Goal: Obtain resource: Download file/media

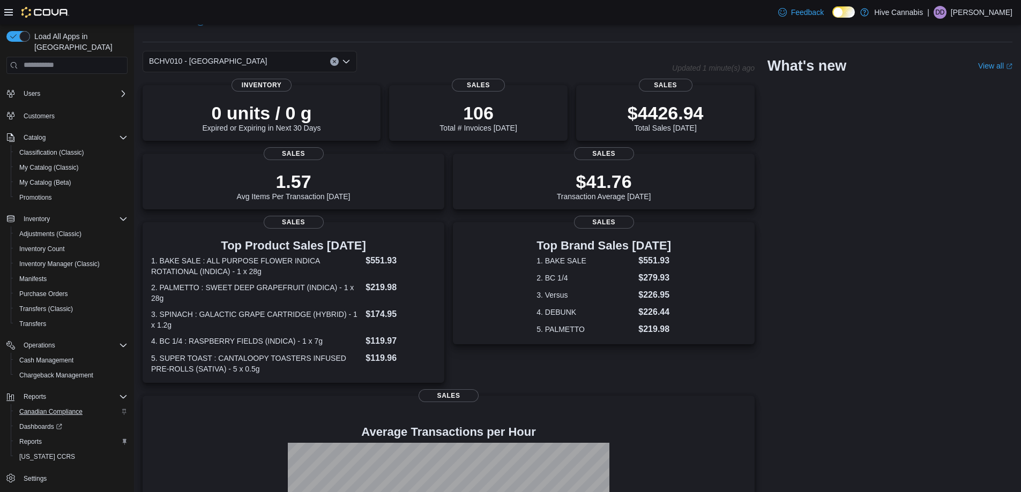
scroll to position [54, 0]
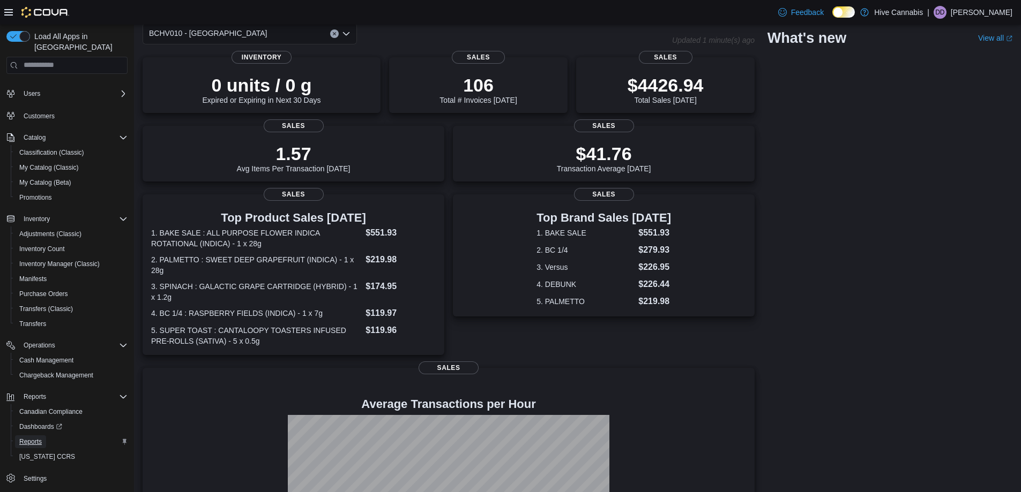
click at [30, 438] on span "Reports" at bounding box center [30, 442] width 22 height 9
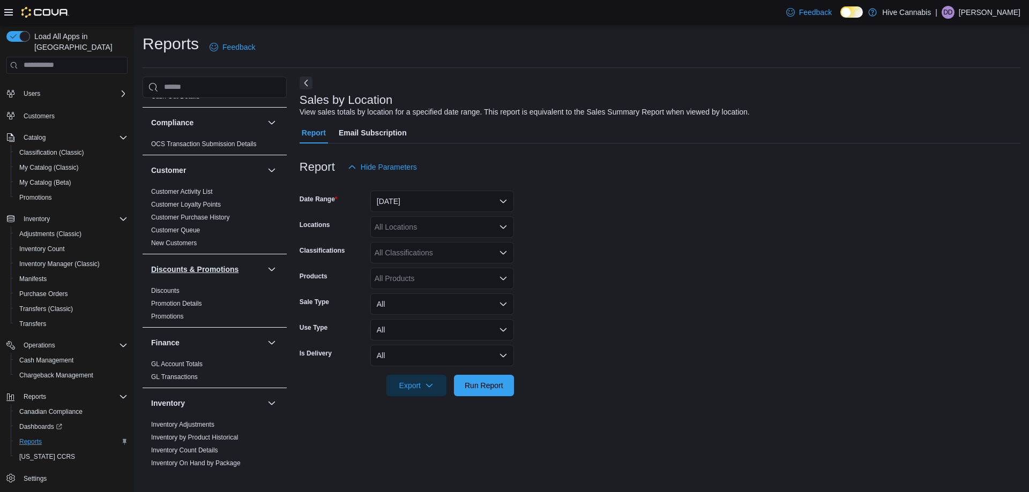
scroll to position [161, 0]
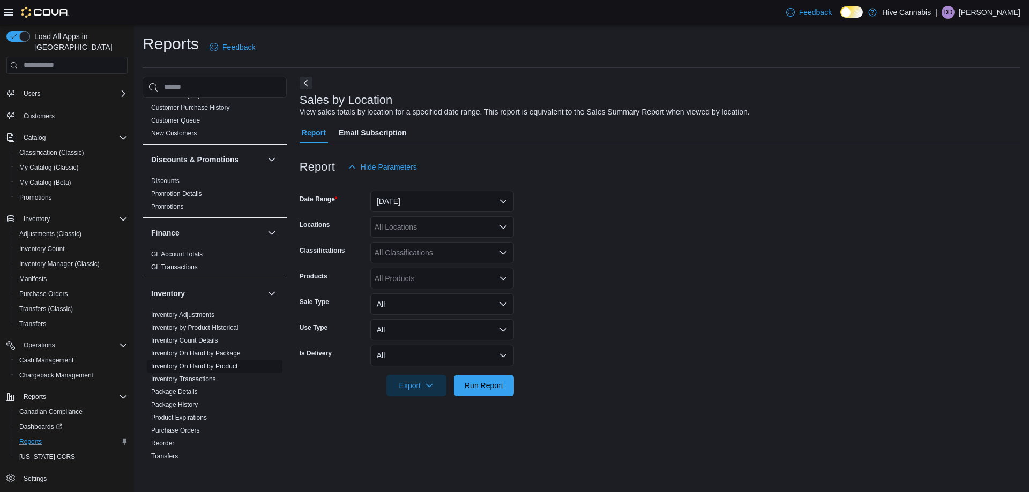
click at [196, 365] on link "Inventory On Hand by Product" at bounding box center [194, 366] width 86 height 7
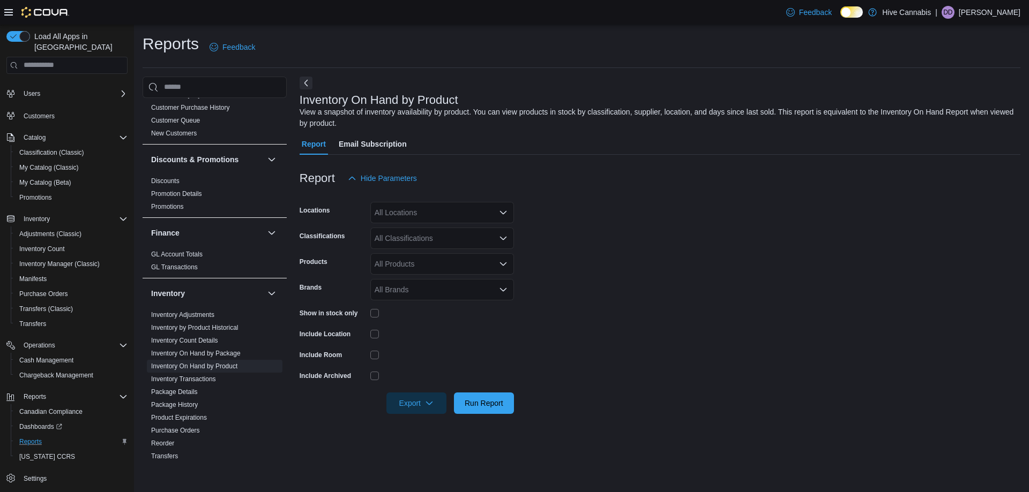
click at [448, 216] on div "All Locations" at bounding box center [442, 212] width 144 height 21
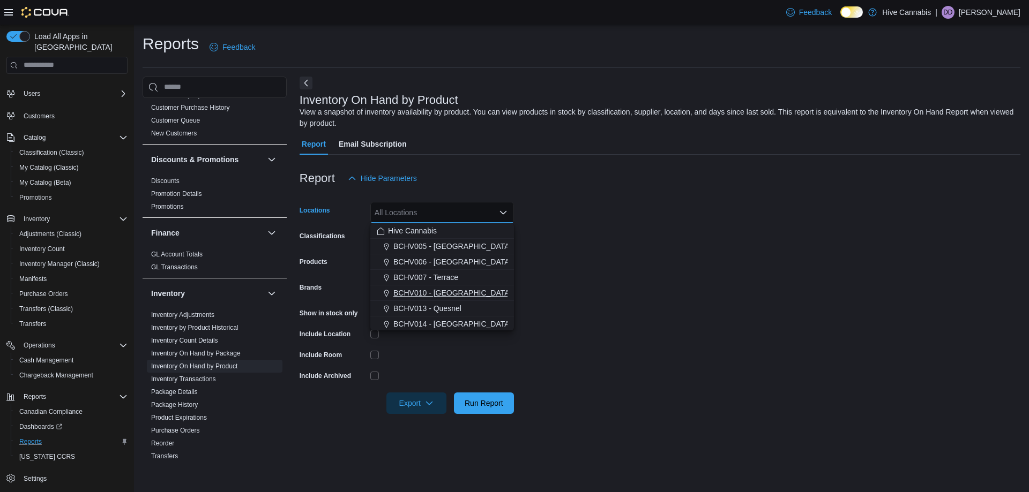
click at [456, 294] on span "BCHV010 - Port Alberni" at bounding box center [452, 293] width 118 height 11
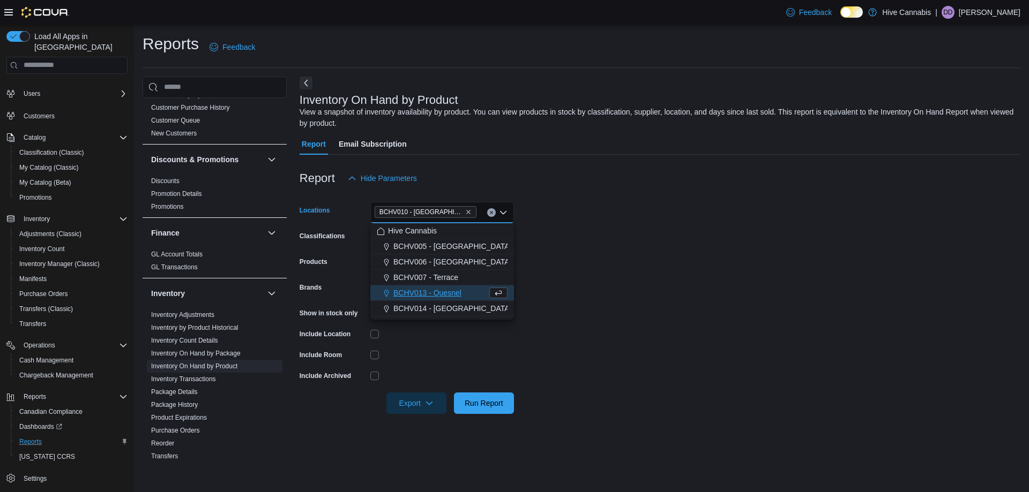
click at [595, 274] on form "Locations BCHV010 - Port Alberni Combo box. Selected. BCHV010 - Port Alberni. P…" at bounding box center [659, 301] width 721 height 225
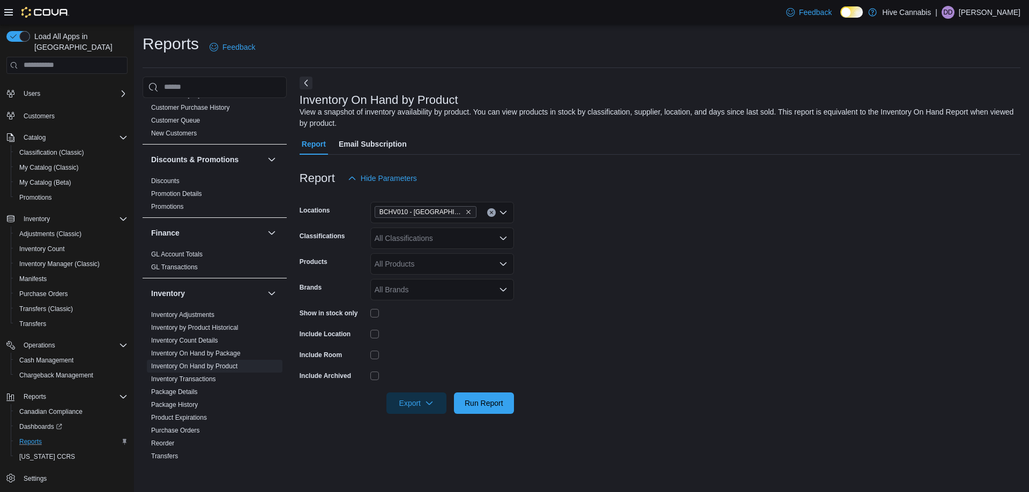
click at [402, 234] on div "All Classifications" at bounding box center [442, 238] width 144 height 21
click at [397, 315] on span "Oil" at bounding box center [397, 318] width 9 height 11
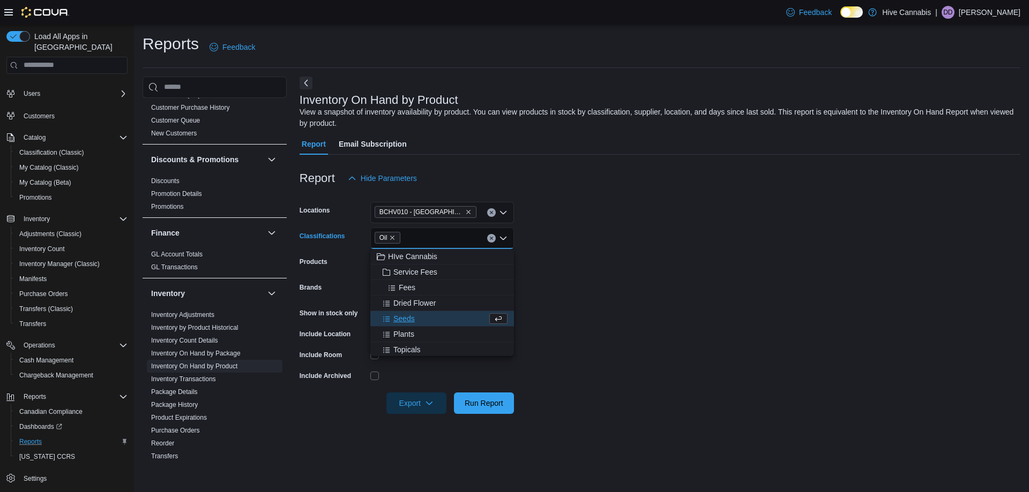
click at [627, 282] on form "Locations BCHV010 - Port Alberni Classifications Oil Combo box. Selected. Oil. …" at bounding box center [659, 301] width 721 height 225
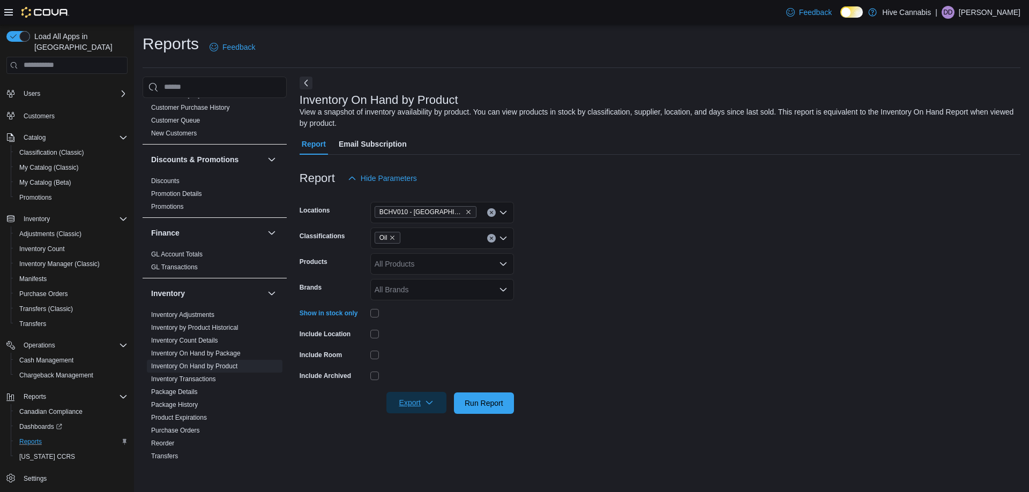
click at [408, 400] on span "Export" at bounding box center [416, 402] width 47 height 21
click at [415, 427] on span "Export to Excel" at bounding box center [418, 425] width 48 height 9
click at [394, 238] on icon "Remove Oil from selection in this group" at bounding box center [392, 238] width 6 height 6
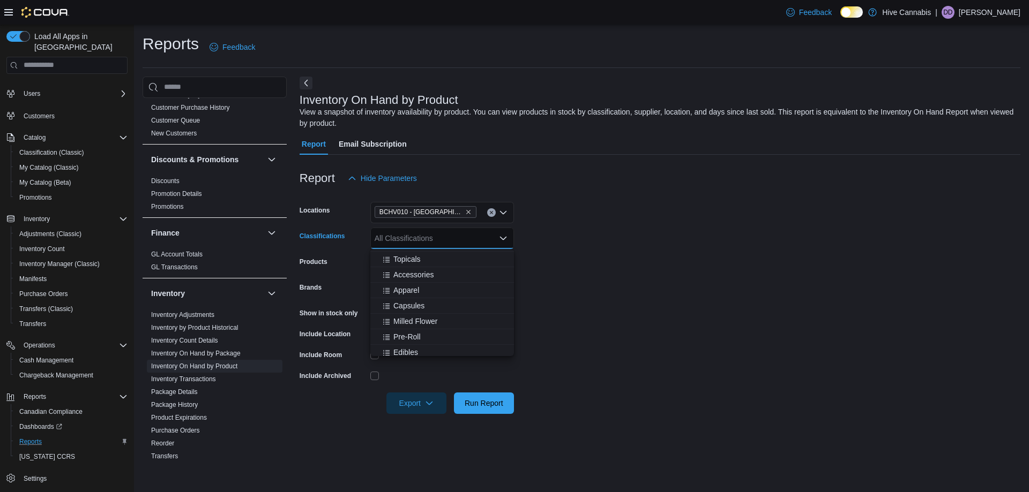
scroll to position [107, 0]
click at [408, 304] on span "Capsules" at bounding box center [408, 304] width 31 height 11
click at [587, 282] on form "Locations BCHV010 - Port Alberni Classifications Capsules Combo box. Selected. …" at bounding box center [659, 301] width 721 height 225
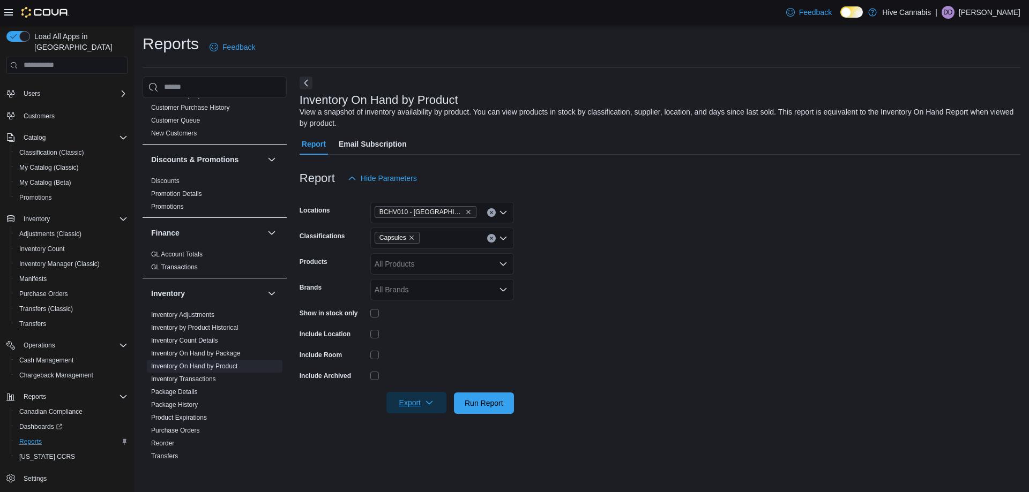
click at [417, 402] on span "Export" at bounding box center [416, 402] width 47 height 21
click at [422, 423] on span "Export to Excel" at bounding box center [418, 425] width 48 height 9
